Goal: Find specific page/section: Find specific page/section

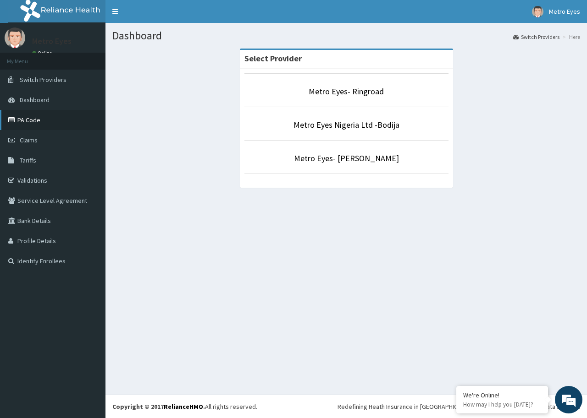
click at [22, 121] on link "PA Code" at bounding box center [52, 120] width 105 height 20
click at [47, 126] on link "PA Code" at bounding box center [52, 120] width 105 height 20
click at [345, 126] on link "Metro Eyes Nigeria Ltd -Bodija" at bounding box center [346, 125] width 106 height 11
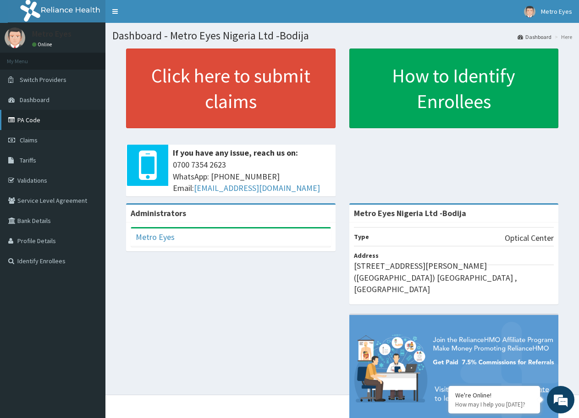
click at [50, 122] on link "PA Code" at bounding box center [52, 120] width 105 height 20
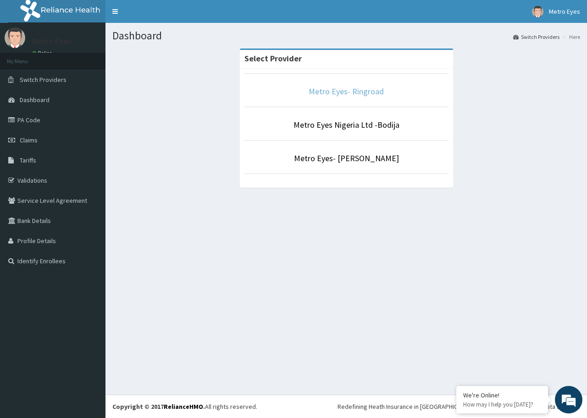
click at [364, 94] on link "Metro Eyes- Ringroad" at bounding box center [345, 91] width 75 height 11
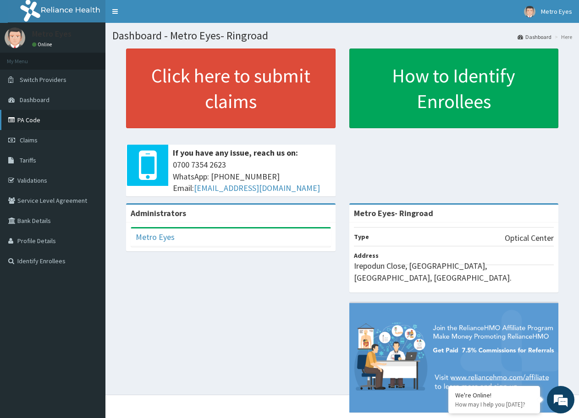
click at [82, 124] on link "PA Code" at bounding box center [52, 120] width 105 height 20
